Goal: Task Accomplishment & Management: Manage account settings

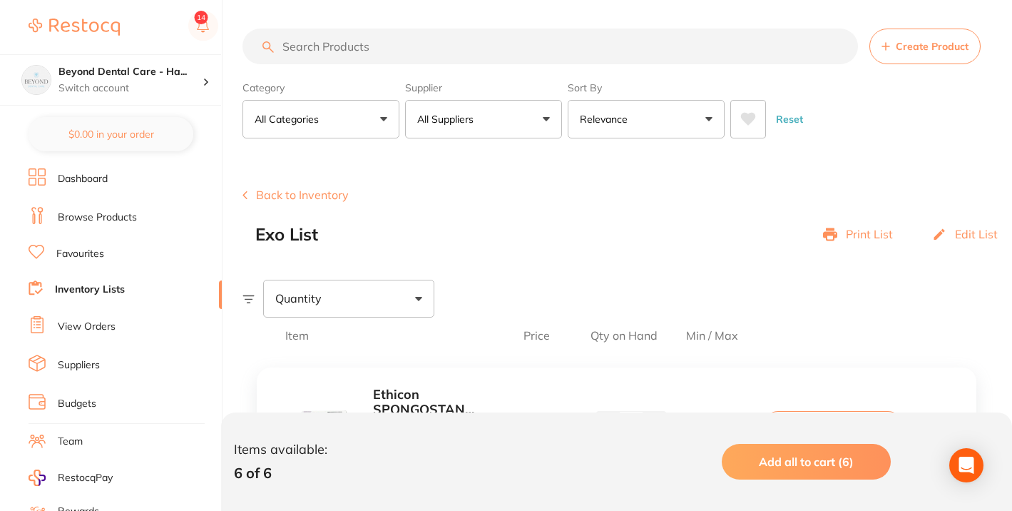
type input "0"
click at [103, 287] on link "Inventory Lists" at bounding box center [90, 289] width 70 height 14
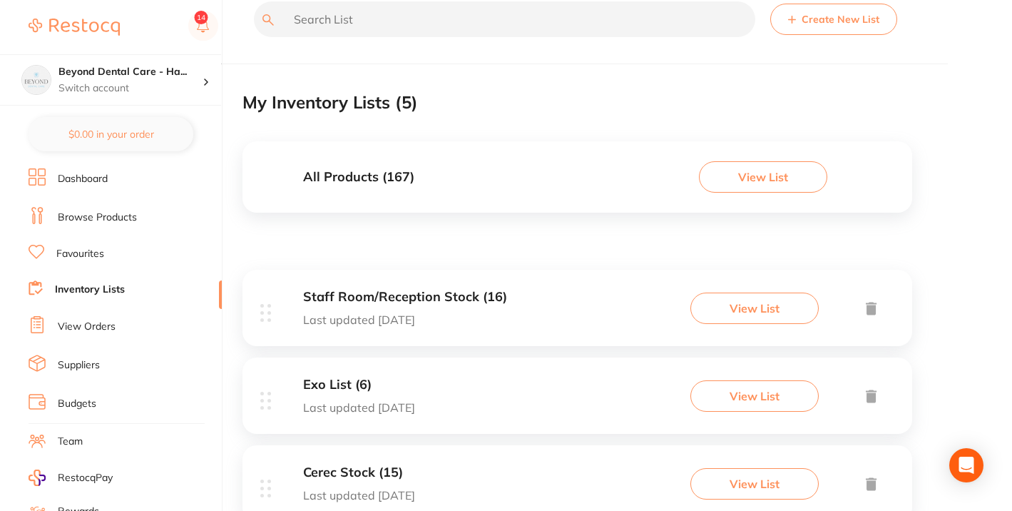
scroll to position [58, 0]
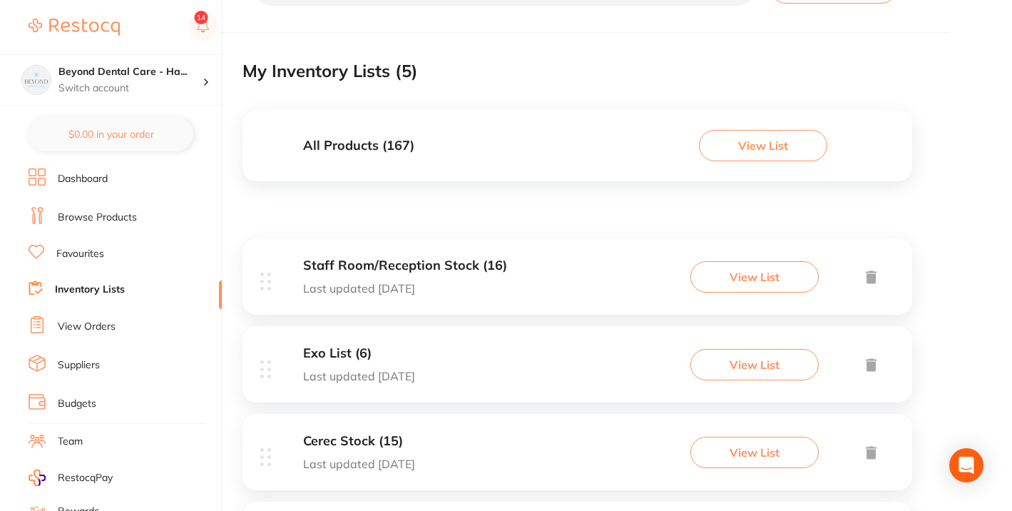
click at [425, 259] on h3 "Staff Room/Reception Stock (16)" at bounding box center [405, 265] width 204 height 15
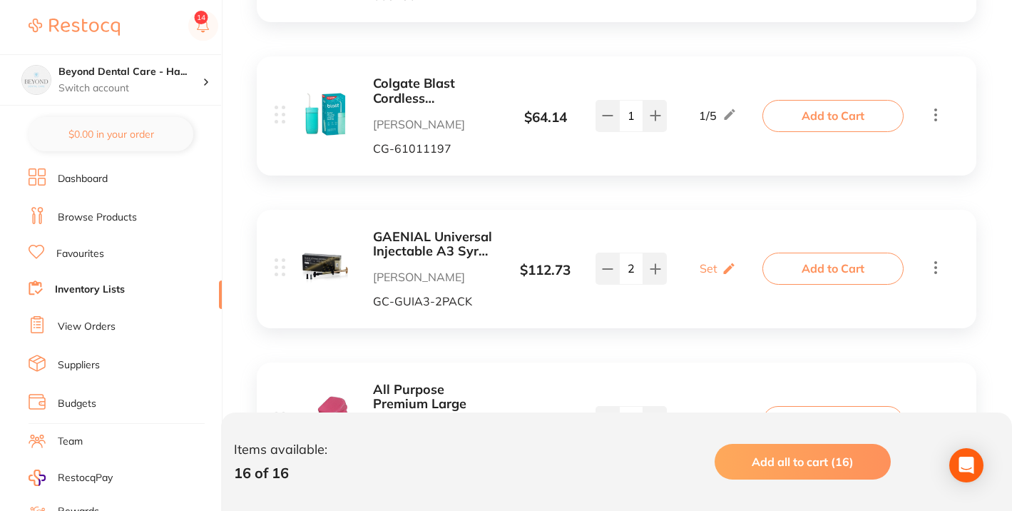
scroll to position [464, 0]
click at [610, 274] on button at bounding box center [607, 267] width 24 height 31
type input "1"
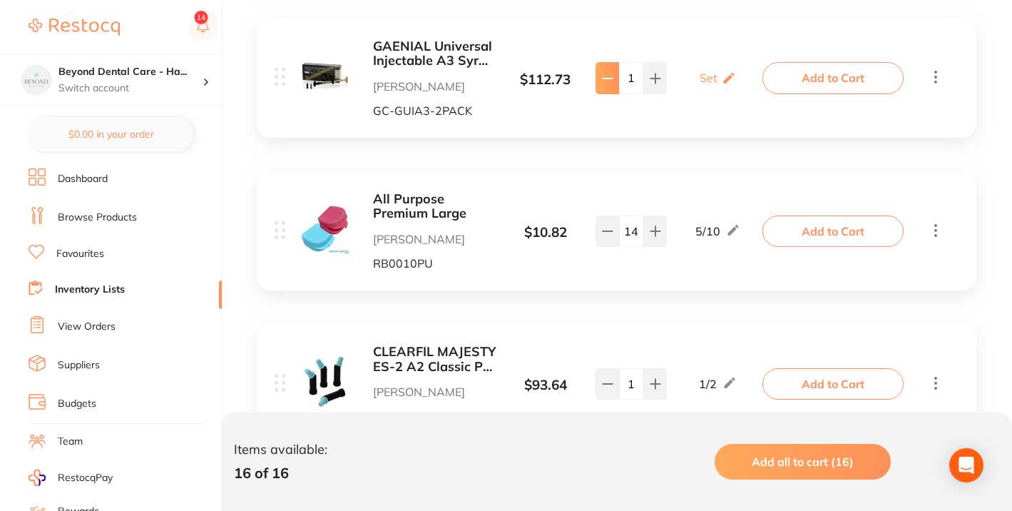
scroll to position [656, 0]
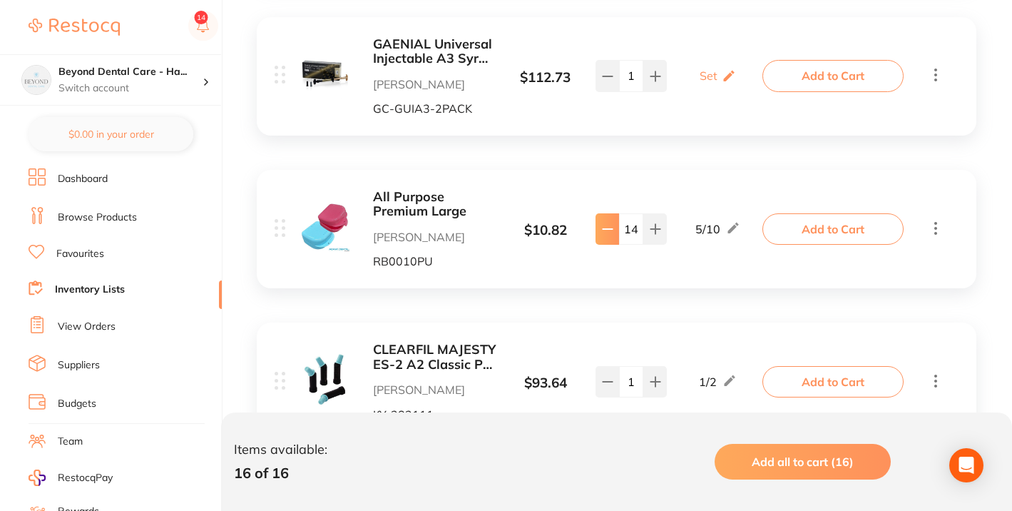
click at [612, 238] on button at bounding box center [607, 228] width 24 height 31
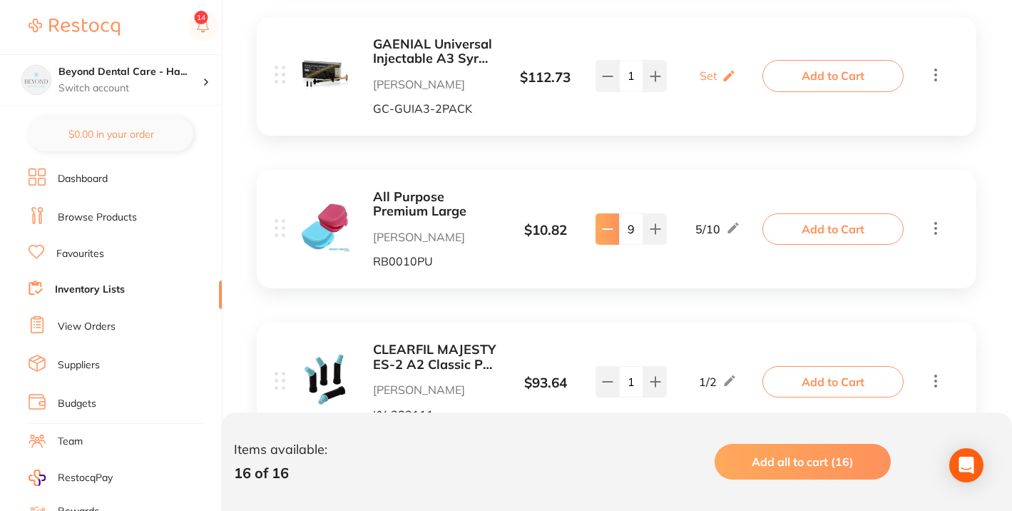
click at [612, 238] on button at bounding box center [607, 228] width 24 height 31
type input "8"
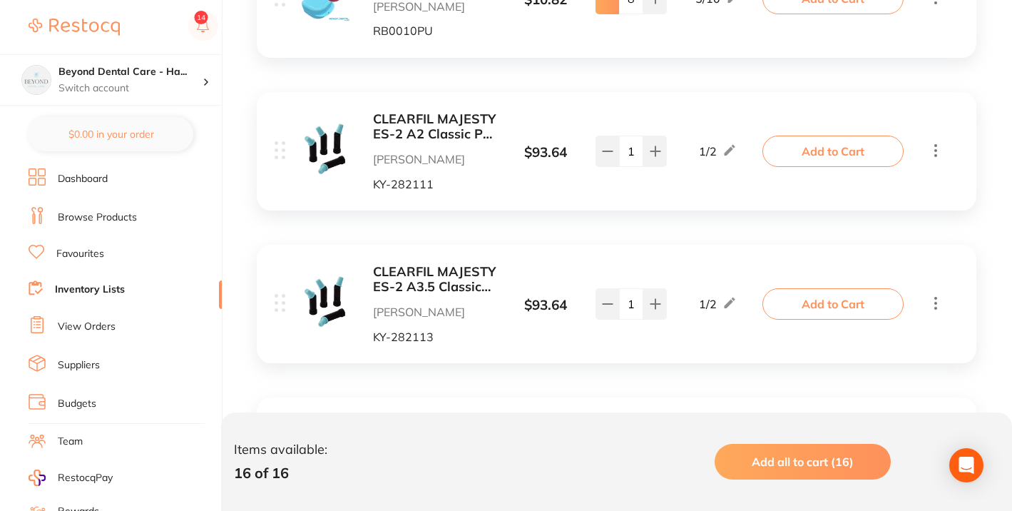
scroll to position [913, 0]
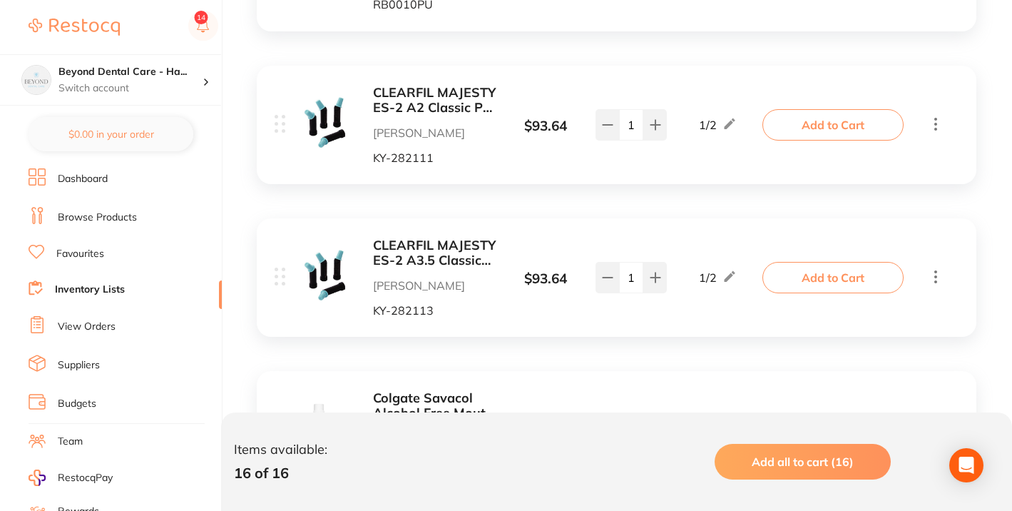
click at [612, 238] on div "CLEARFIL MAJESTY ES-2 A3.5 Classic PLT Tip 0.25g x 20 [PERSON_NAME] KY-282113 $…" at bounding box center [521, 277] width 492 height 78
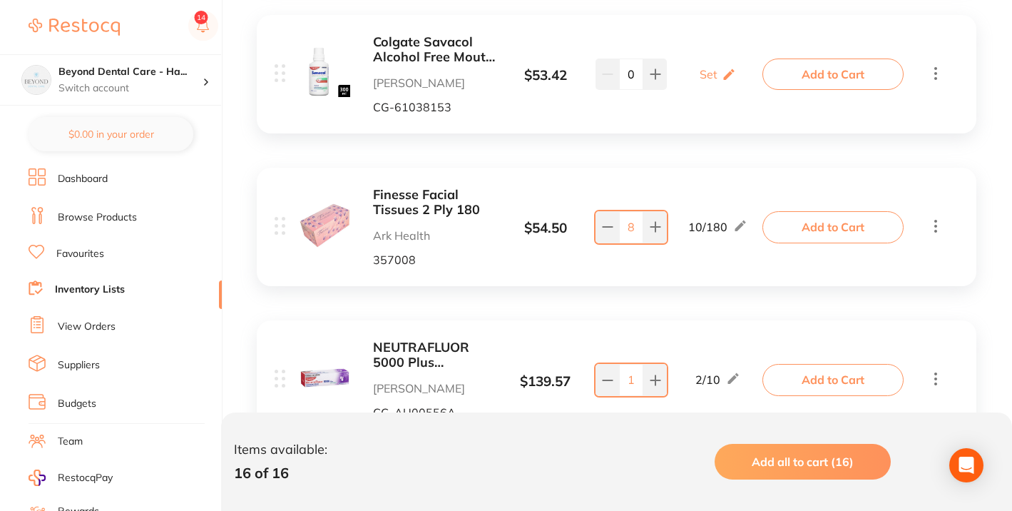
scroll to position [1278, 0]
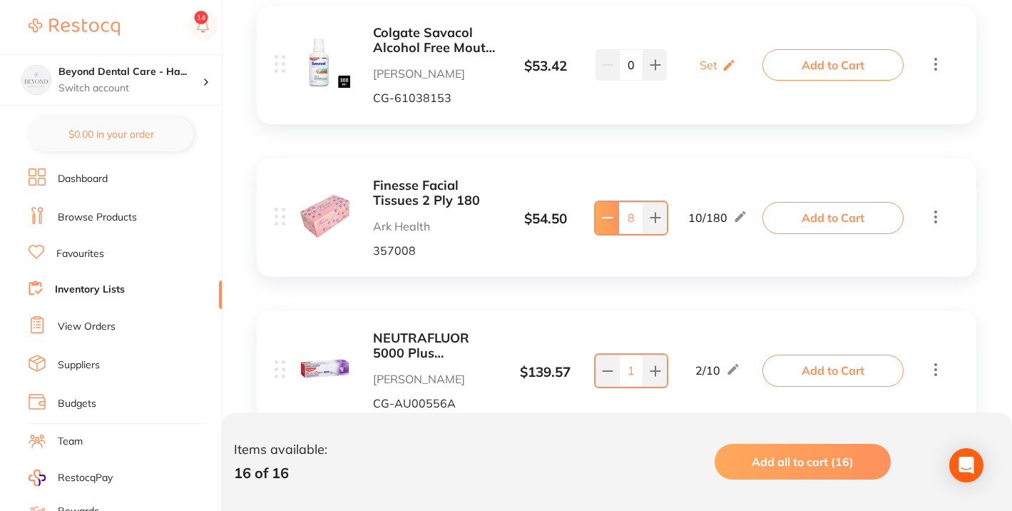
click at [607, 227] on button at bounding box center [607, 217] width 24 height 31
type input "7"
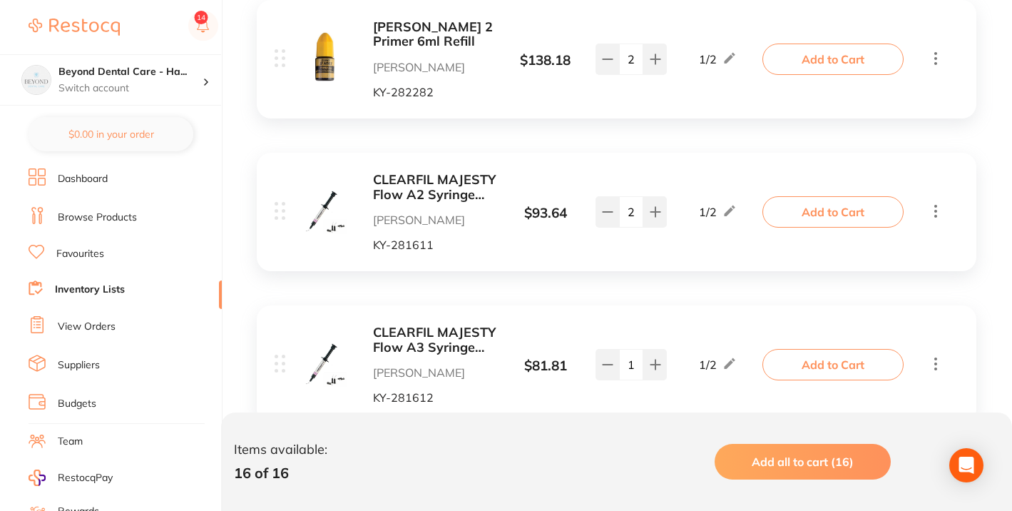
scroll to position [1887, 0]
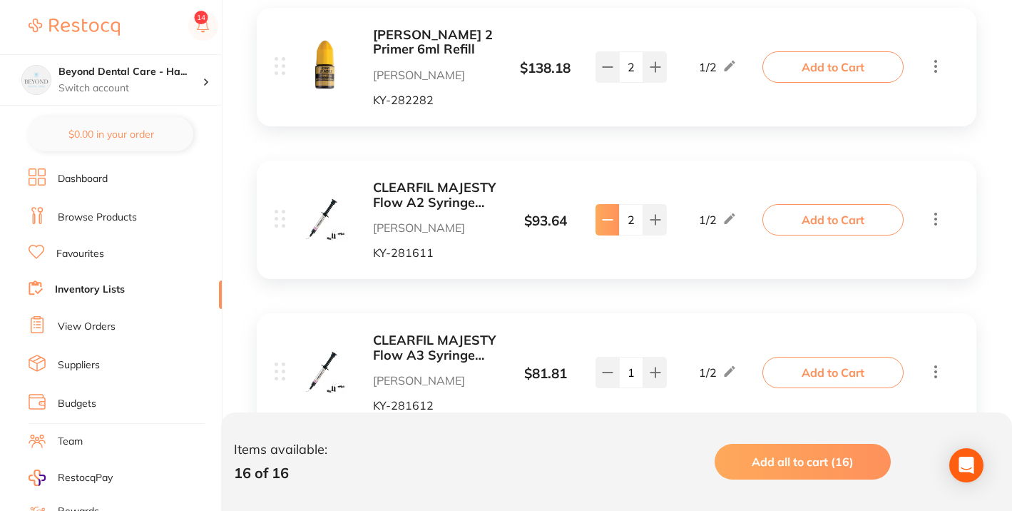
click at [599, 219] on button at bounding box center [607, 219] width 24 height 31
type input "1"
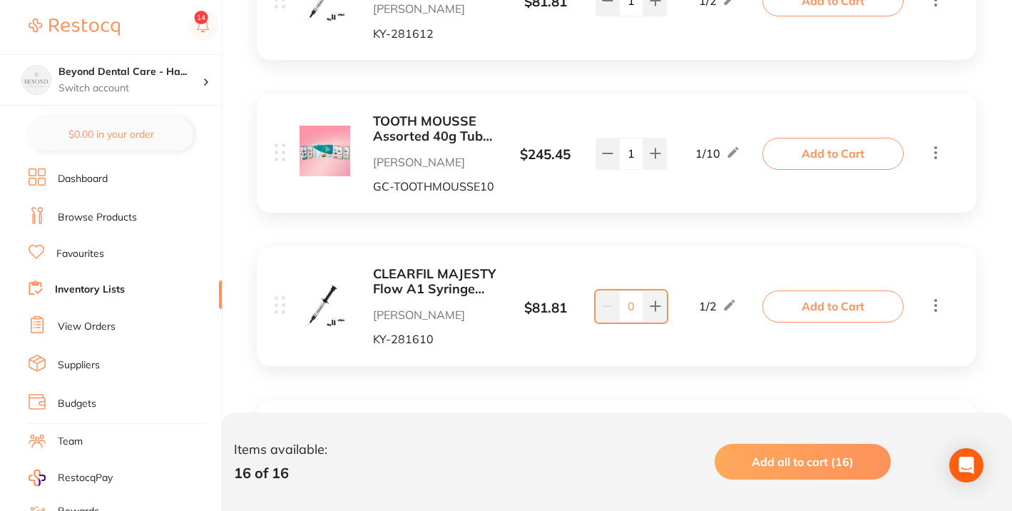
scroll to position [2290, 0]
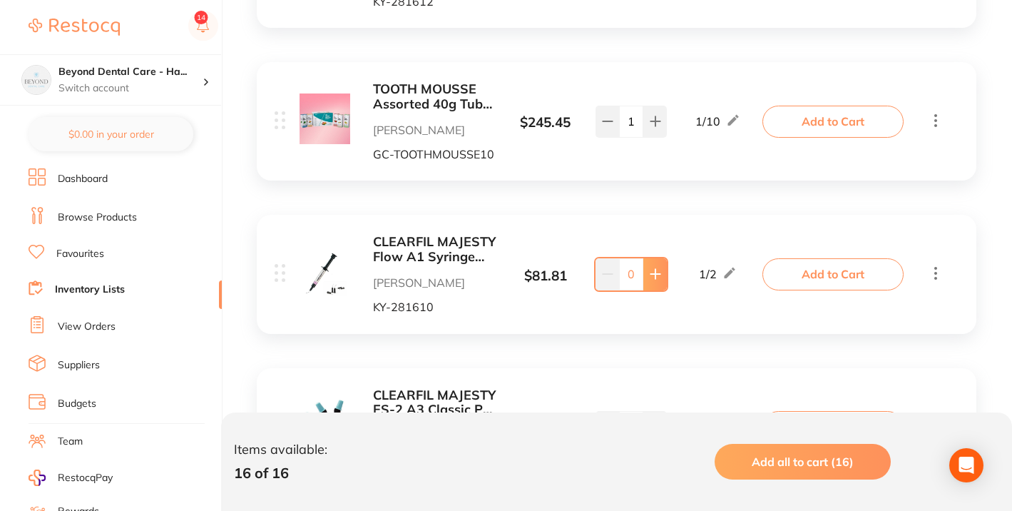
click at [657, 273] on icon at bounding box center [655, 273] width 11 height 11
type input "1"
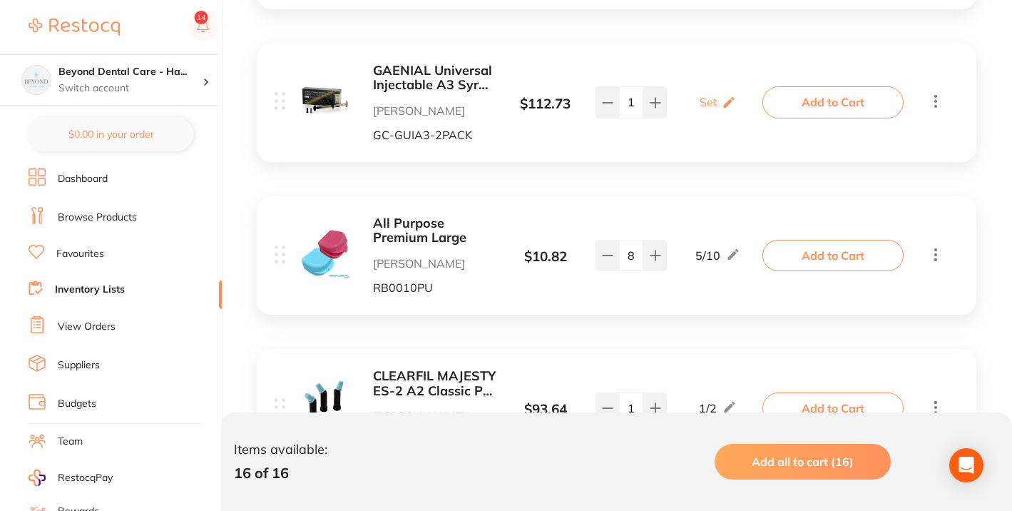
scroll to position [683, 0]
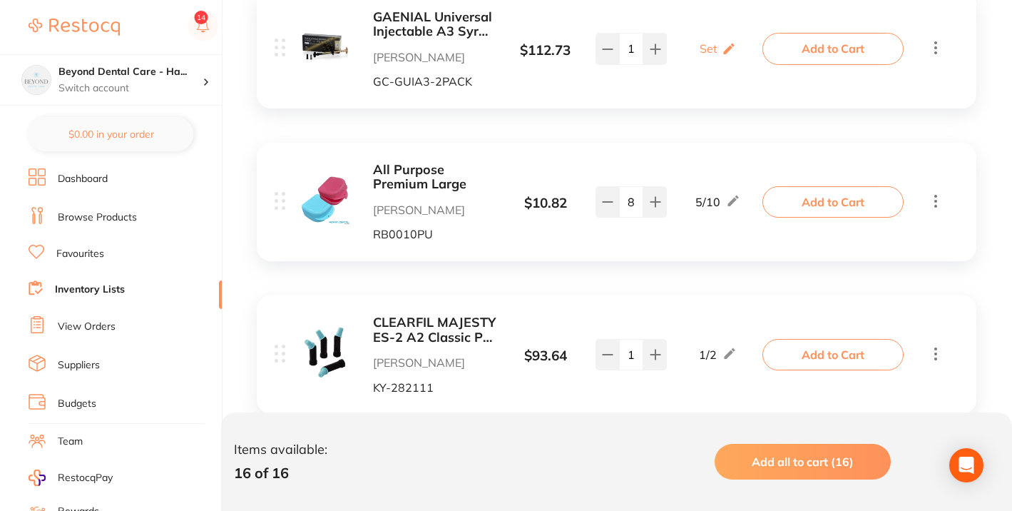
click at [414, 327] on b "CLEARFIL MAJESTY ES-2 A2 Classic PLT Tip 0.25g x 20" at bounding box center [434, 329] width 123 height 29
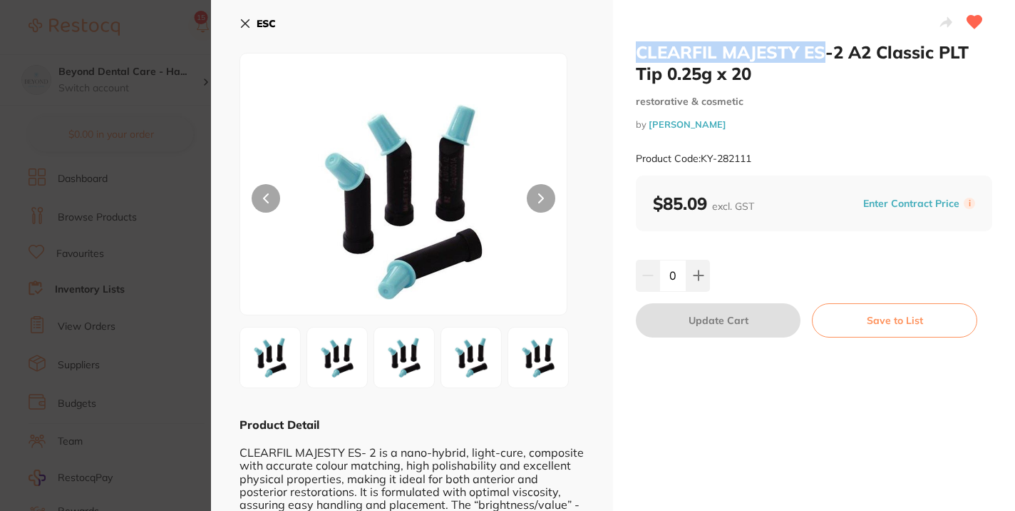
drag, startPoint x: 634, startPoint y: 48, endPoint x: 826, endPoint y: 52, distance: 192.6
click at [826, 52] on h2 "CLEARFIL MAJESTY ES-2 A2 Classic PLT Tip 0.25g x 20" at bounding box center [814, 62] width 357 height 43
click at [847, 52] on h2 "CLEARFIL MAJESTY ES-2 A2 Classic PLT Tip 0.25g x 20" at bounding box center [814, 62] width 357 height 43
drag, startPoint x: 847, startPoint y: 52, endPoint x: 615, endPoint y: 46, distance: 231.8
click at [615, 46] on div "CLEARFIL MAJESTY ES-2 A2 Classic PLT Tip 0.25g x 20 restorative & cosmetic by […" at bounding box center [814, 307] width 402 height 614
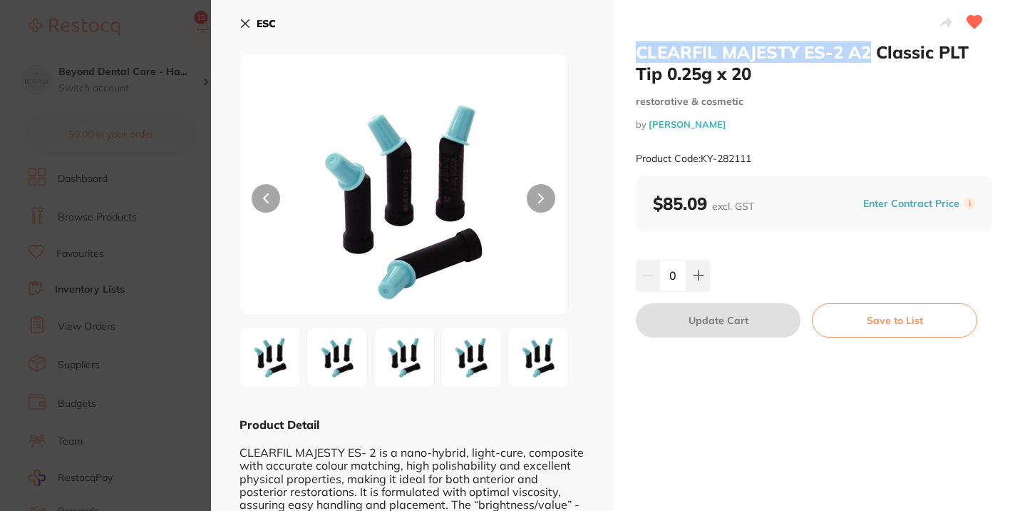
click at [841, 56] on h2 "CLEARFIL MAJESTY ES-2 A2 Classic PLT Tip 0.25g x 20" at bounding box center [814, 62] width 357 height 43
drag, startPoint x: 839, startPoint y: 53, endPoint x: 632, endPoint y: 49, distance: 206.8
click at [632, 49] on div "CLEARFIL MAJESTY ES-2 A2 Classic PLT Tip 0.25g x 20 restorative & cosmetic by […" at bounding box center [814, 307] width 402 height 614
copy h2 "CLEARFIL MAJESTY ES-2"
click at [245, 23] on icon at bounding box center [246, 24] width 8 height 8
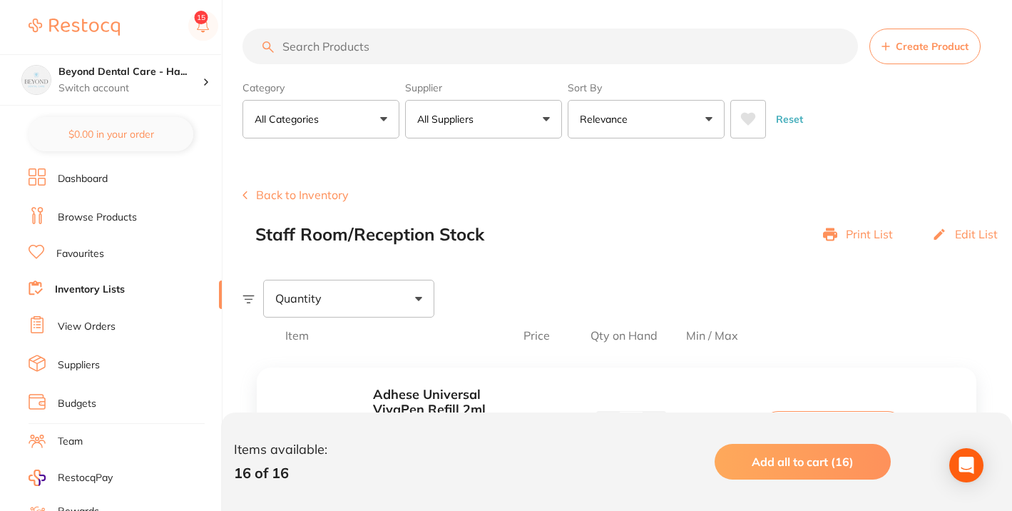
click at [364, 46] on input "search" at bounding box center [549, 47] width 615 height 36
paste input "CLEARFIL MAJESTY ES-2"
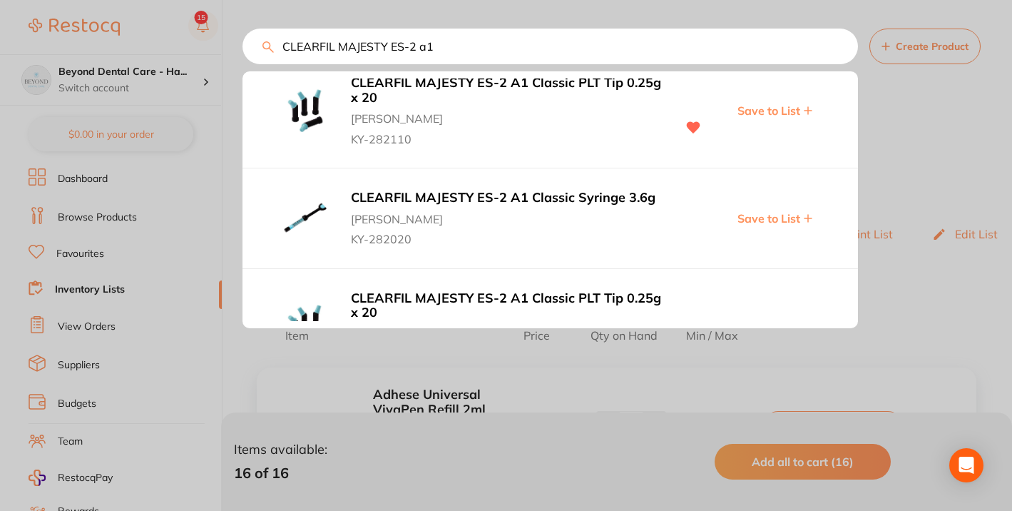
scroll to position [28, 0]
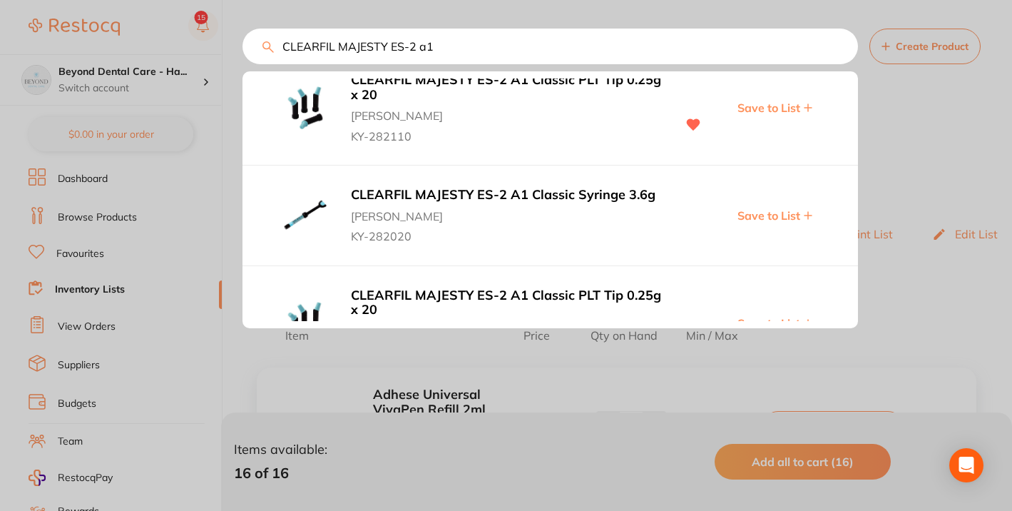
type input "CLEARFIL MAJESTY ES-2 a1"
click at [774, 106] on span "Save to List" at bounding box center [768, 107] width 63 height 13
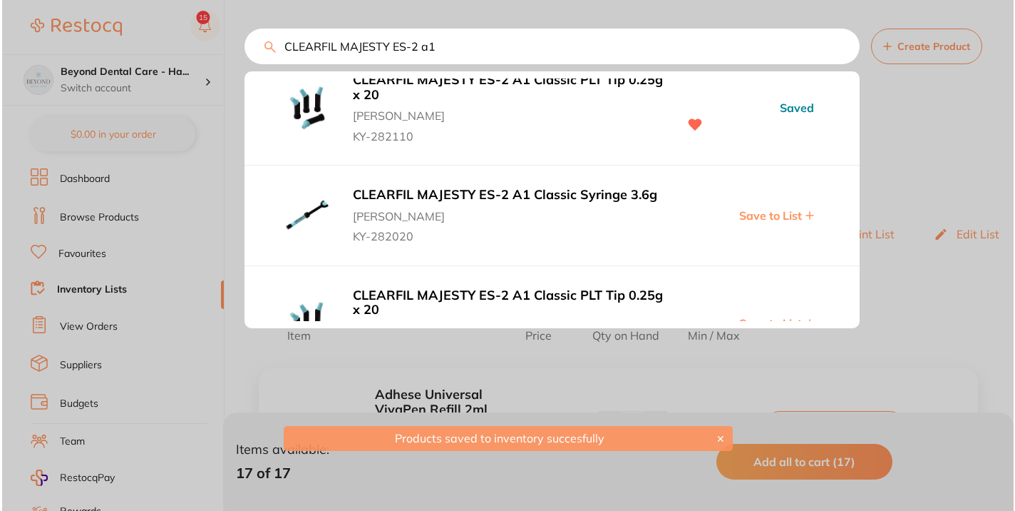
scroll to position [0, 0]
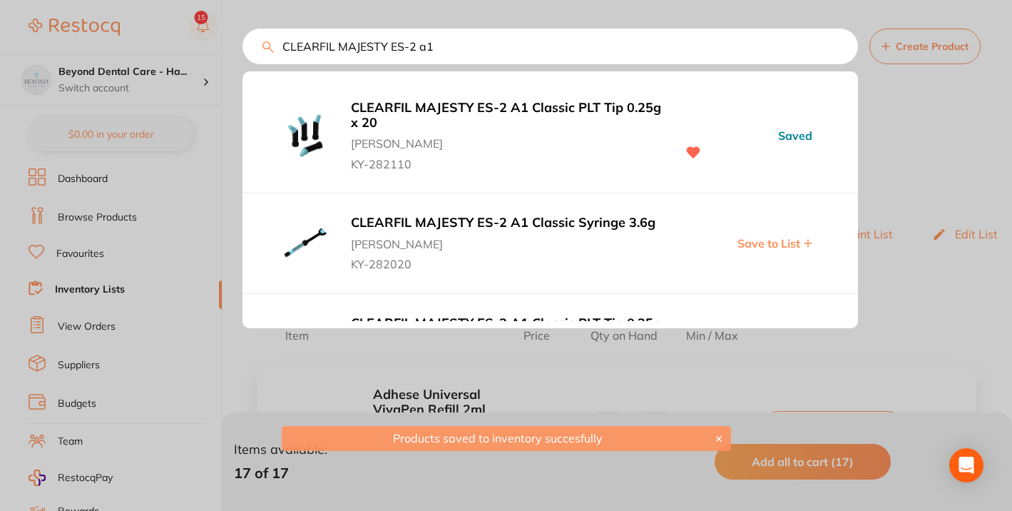
click at [548, 103] on b "CLEARFIL MAJESTY ES-2 A1 Classic PLT Tip 0.25g x 20" at bounding box center [506, 115] width 311 height 29
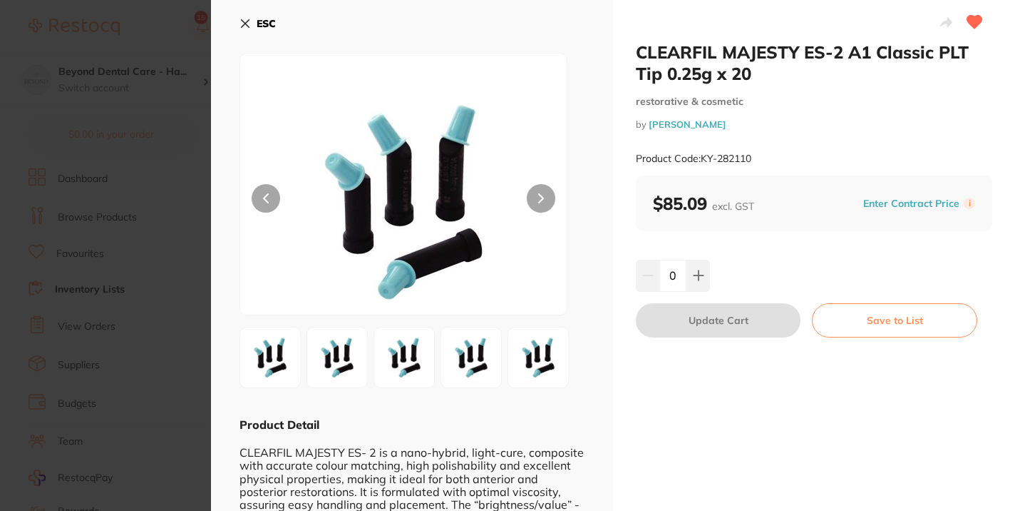
click at [879, 323] on button "Save to List" at bounding box center [894, 320] width 165 height 34
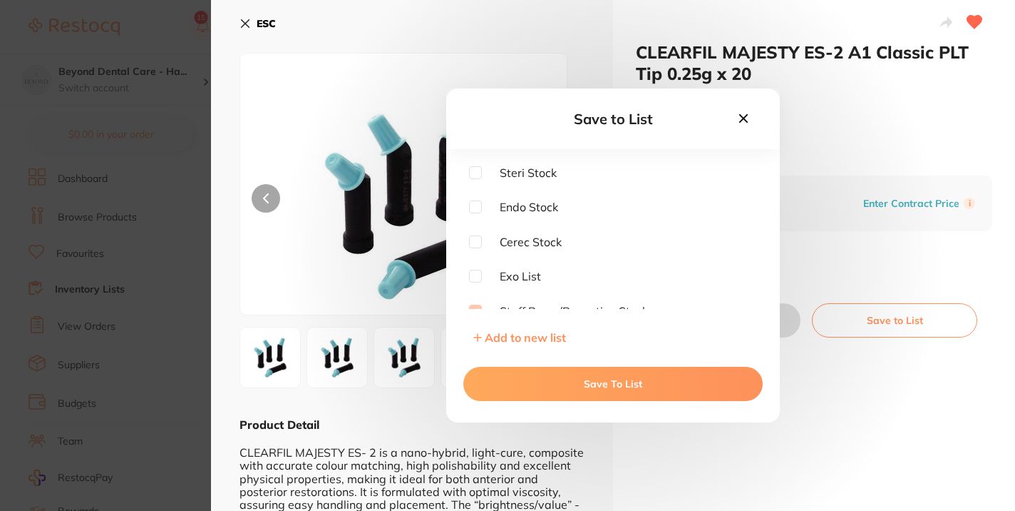
scroll to position [11, 0]
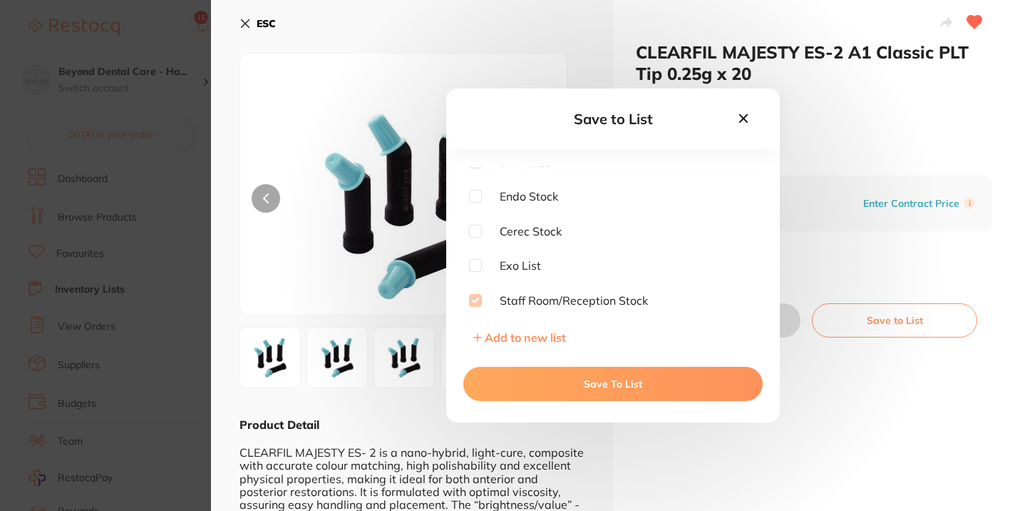
click at [749, 114] on icon at bounding box center [744, 119] width 16 height 16
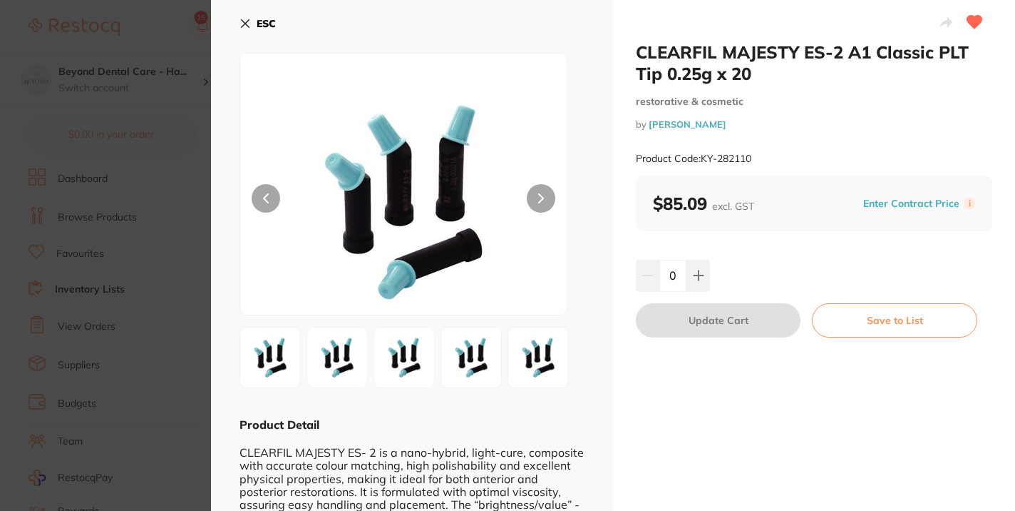
click at [245, 19] on icon at bounding box center [245, 23] width 11 height 11
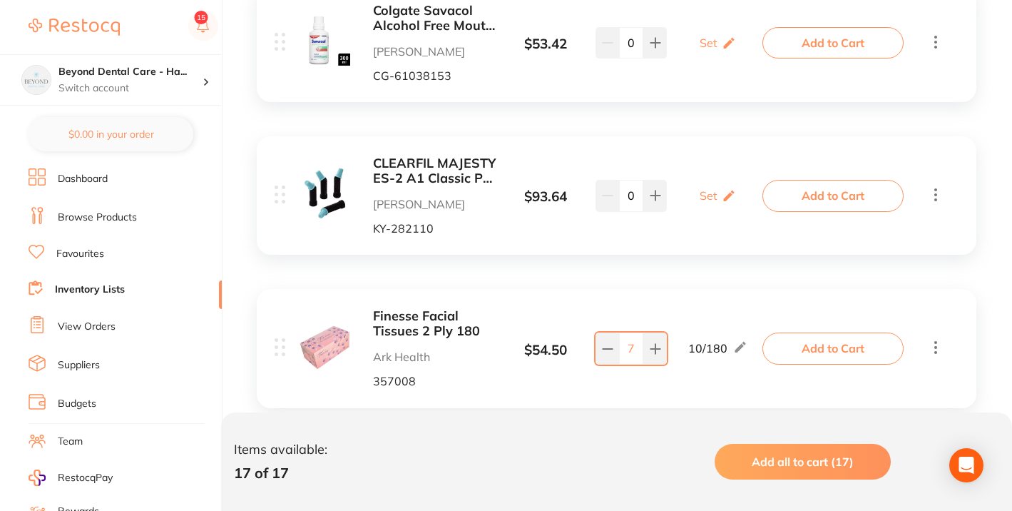
scroll to position [1286, 0]
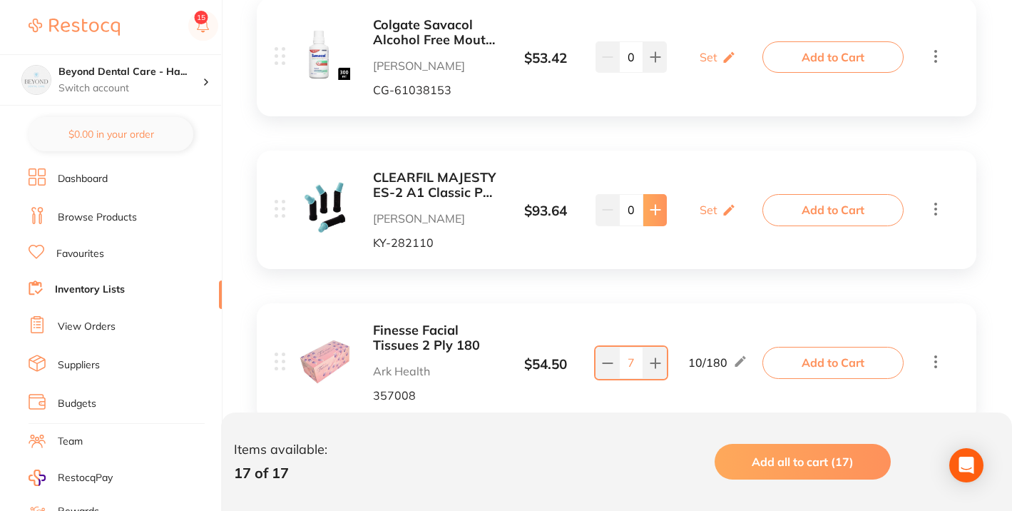
click at [660, 211] on icon at bounding box center [655, 209] width 11 height 11
type input "1"
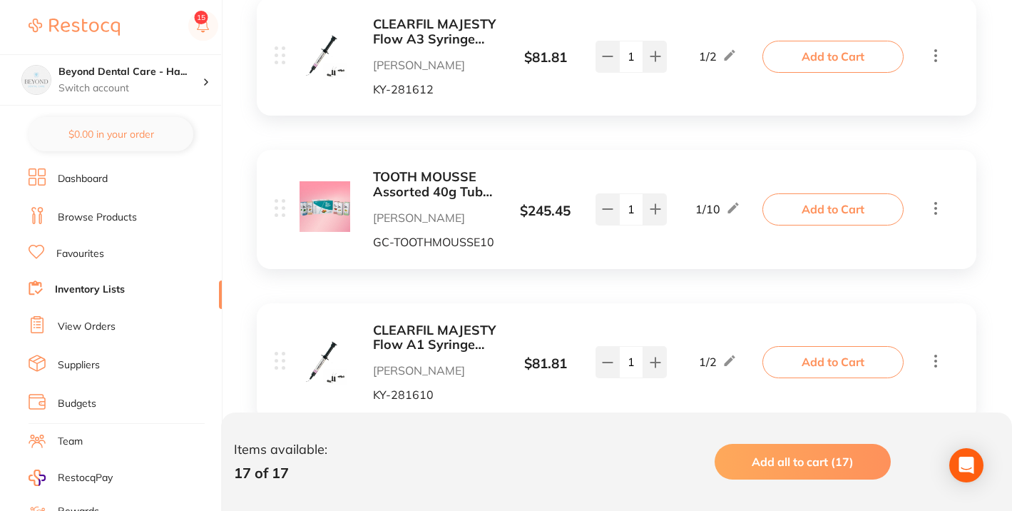
scroll to position [2322, 0]
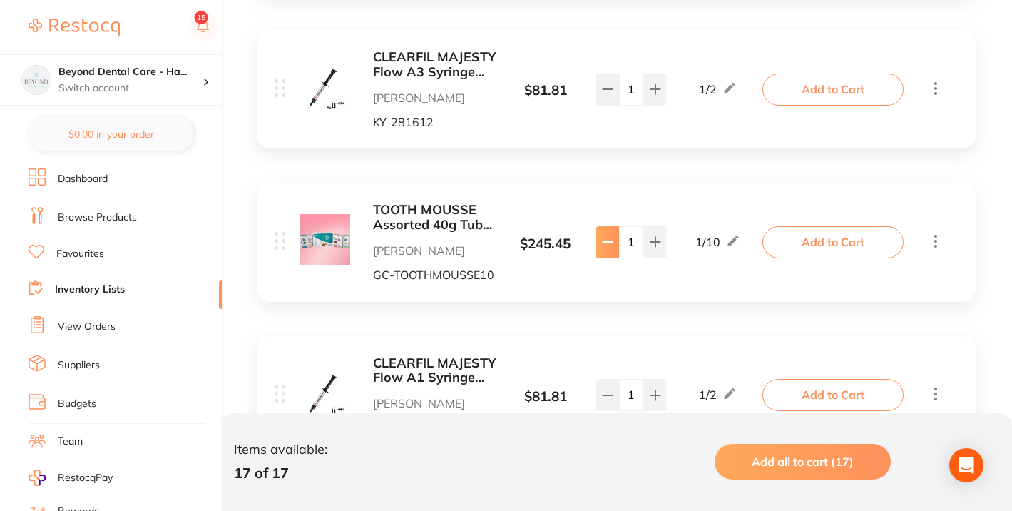
click at [611, 247] on icon at bounding box center [607, 241] width 11 height 11
type input "0"
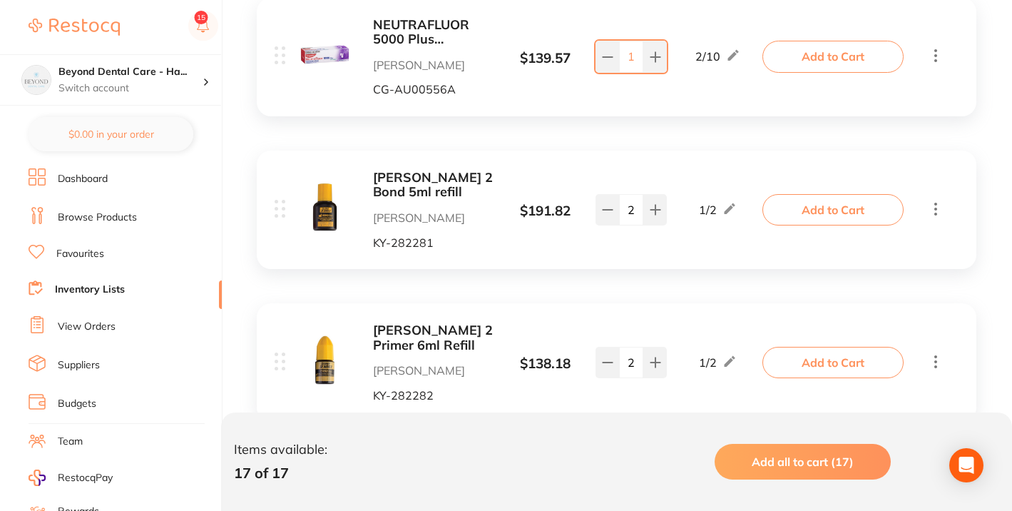
scroll to position [39, 0]
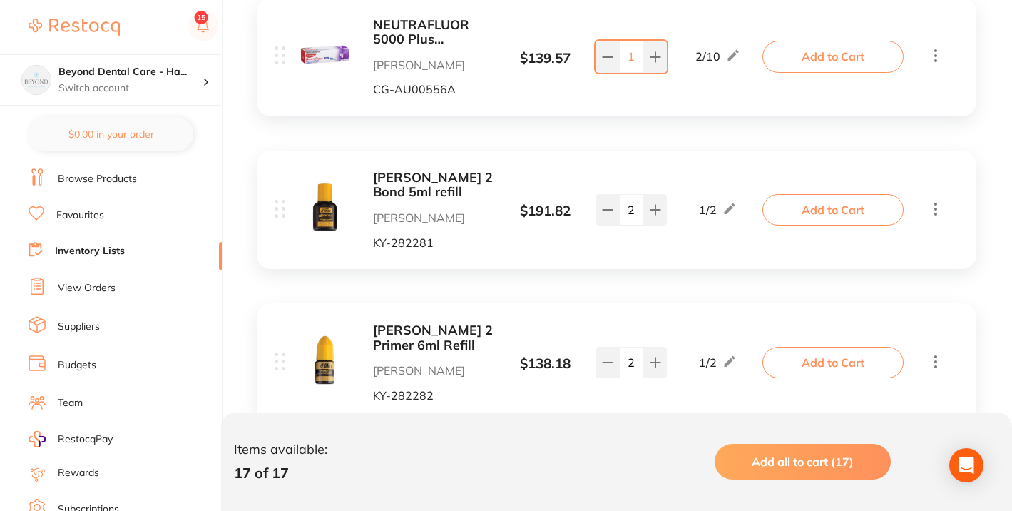
click at [72, 254] on link "Inventory Lists" at bounding box center [90, 251] width 70 height 14
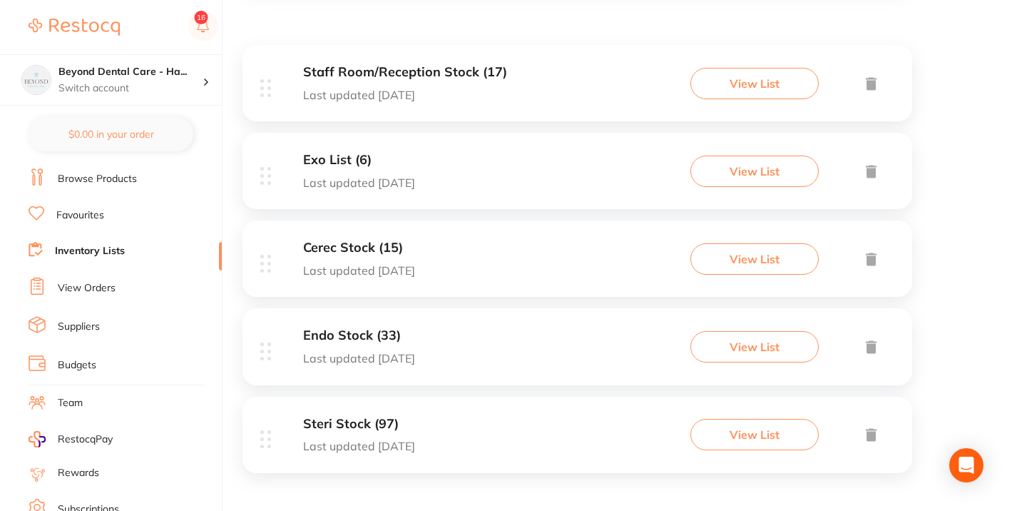
scroll to position [253, 0]
click at [129, 242] on li "Inventory Lists" at bounding box center [125, 251] width 193 height 19
click at [369, 337] on h3 "Endo Stock (33)" at bounding box center [359, 334] width 112 height 15
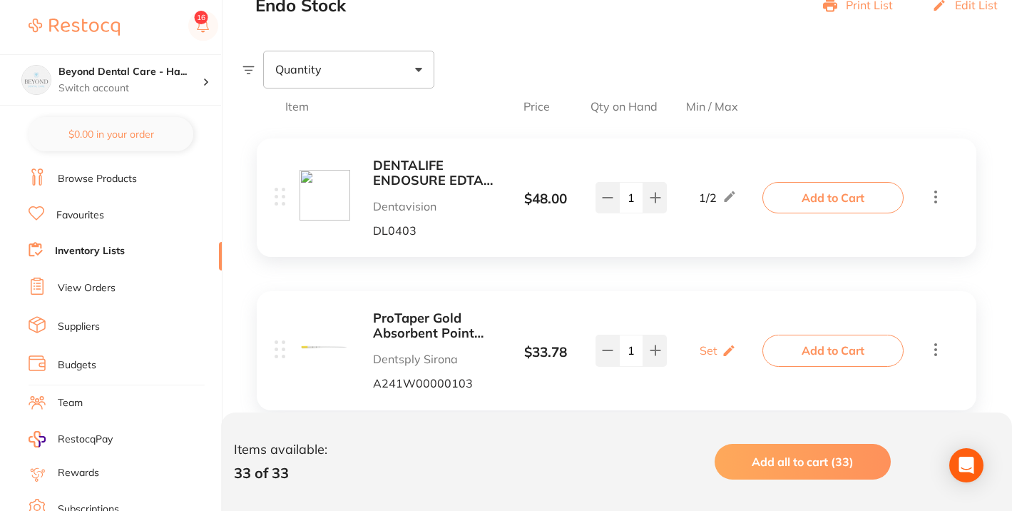
scroll to position [225, 0]
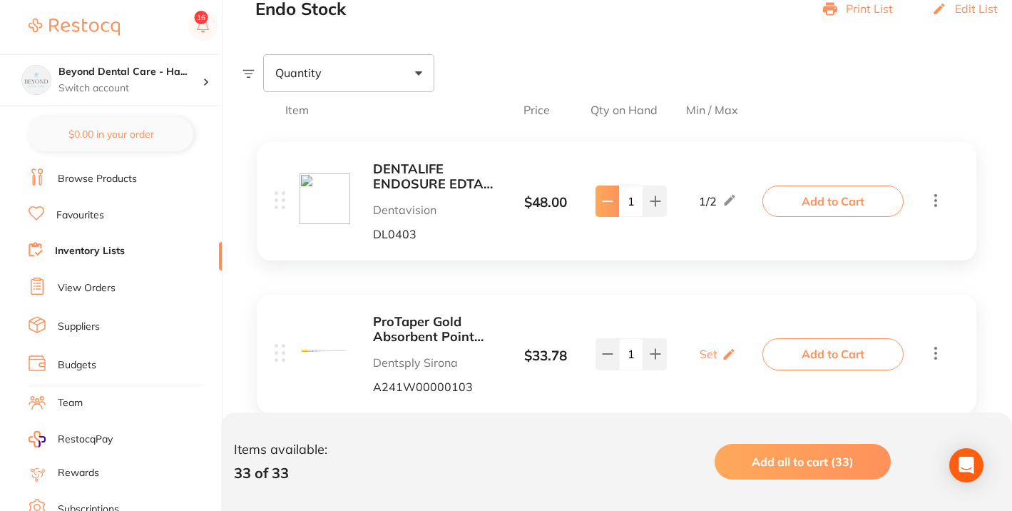
click at [612, 195] on icon at bounding box center [607, 200] width 11 height 11
type input "0"
click at [130, 282] on li "View Orders" at bounding box center [125, 287] width 193 height 21
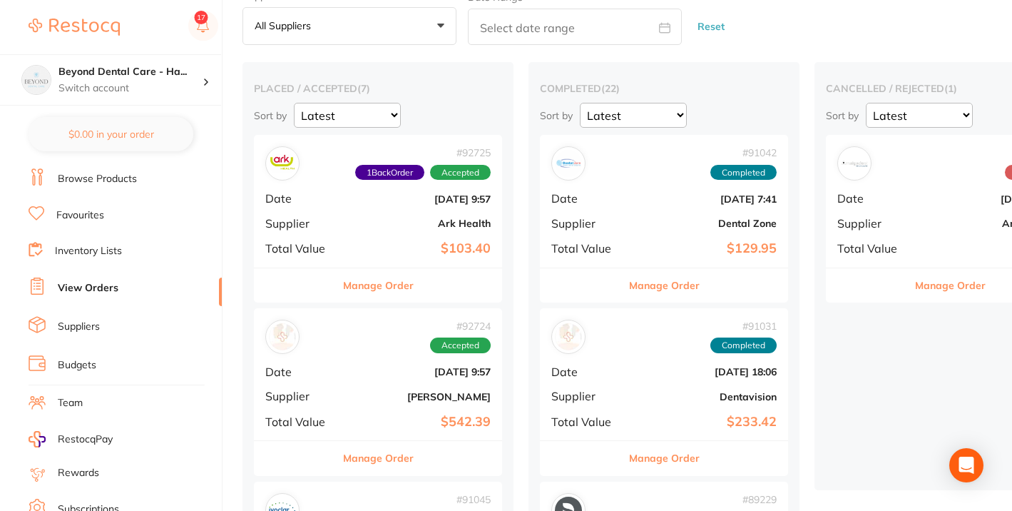
scroll to position [85, 0]
